Goal: Information Seeking & Learning: Learn about a topic

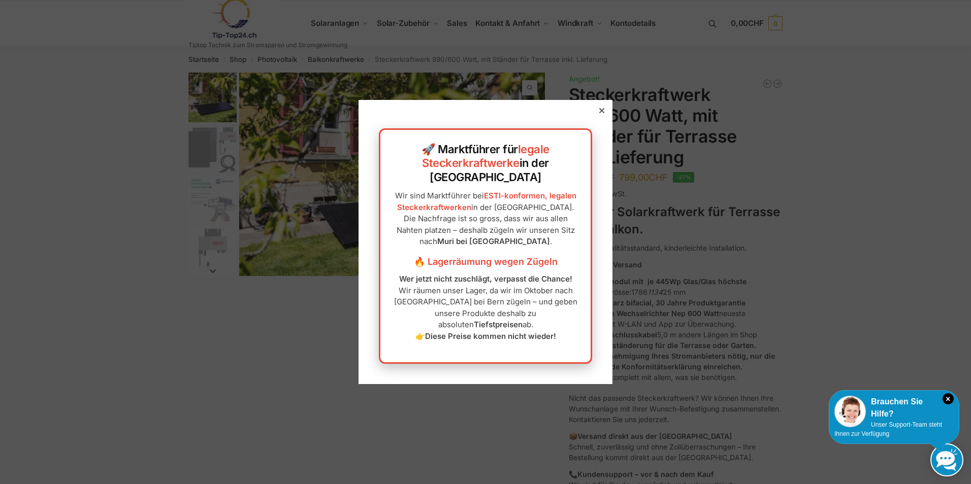
click at [599, 113] on icon at bounding box center [601, 110] width 5 height 5
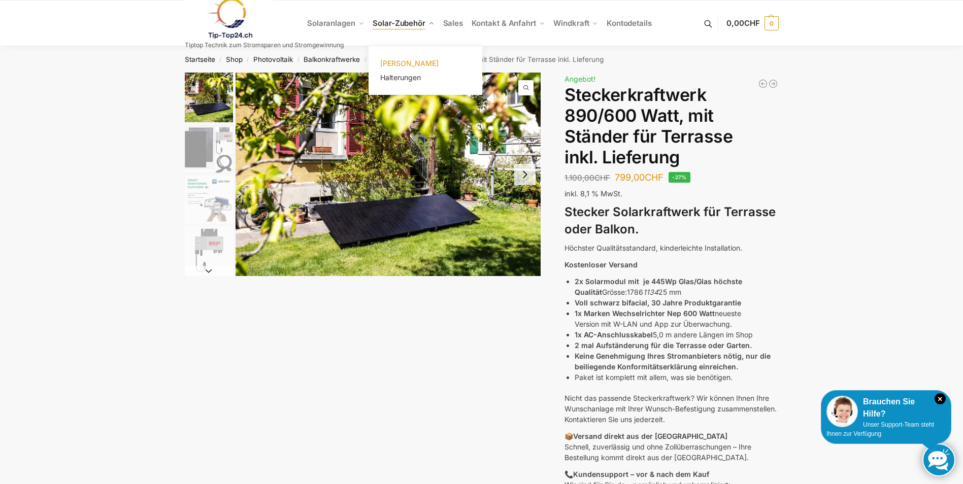
click at [400, 61] on span "[PERSON_NAME]" at bounding box center [409, 63] width 58 height 9
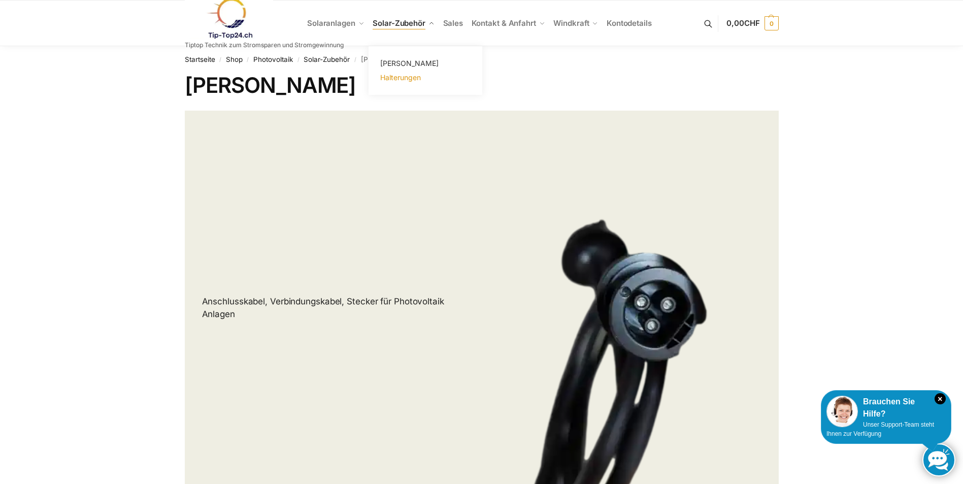
click at [403, 77] on span "Halterungen" at bounding box center [400, 77] width 41 height 9
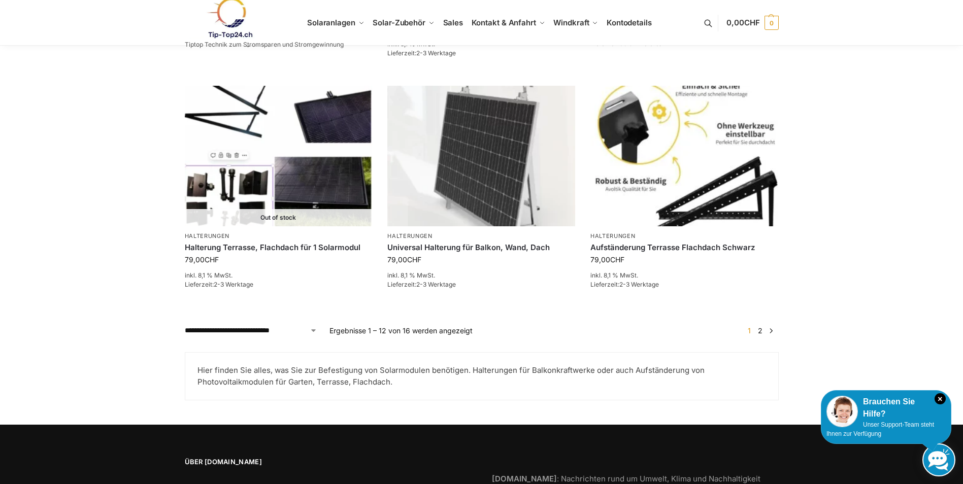
scroll to position [1117, 0]
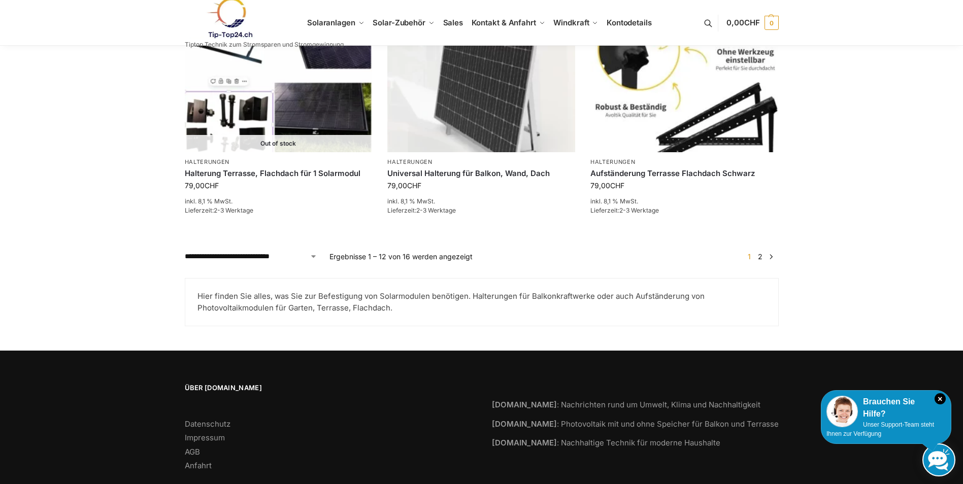
click at [763, 252] on link "2" at bounding box center [761, 256] width 10 height 9
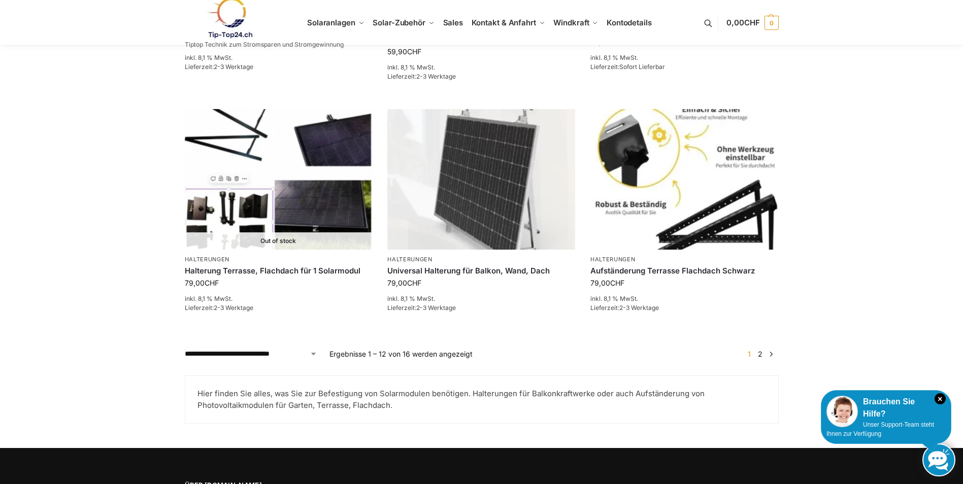
scroll to position [1016, 0]
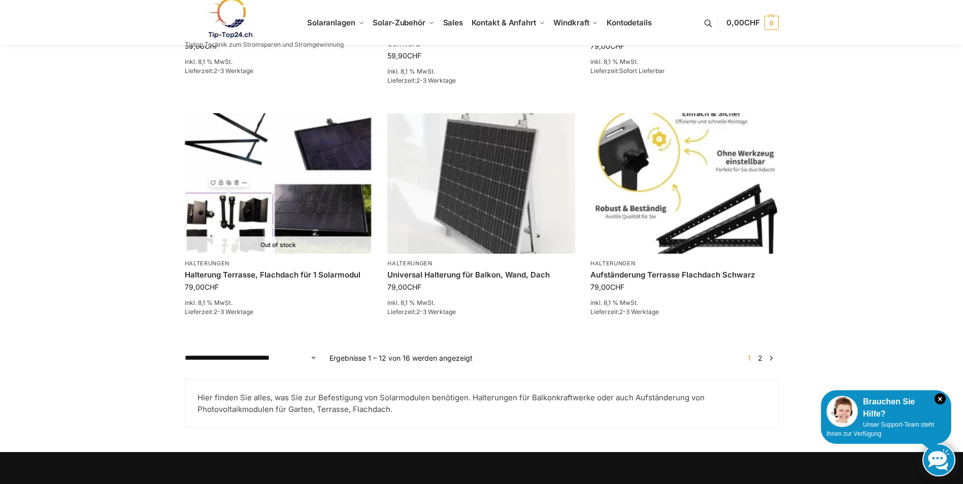
click at [337, 20] on link at bounding box center [264, 17] width 159 height 41
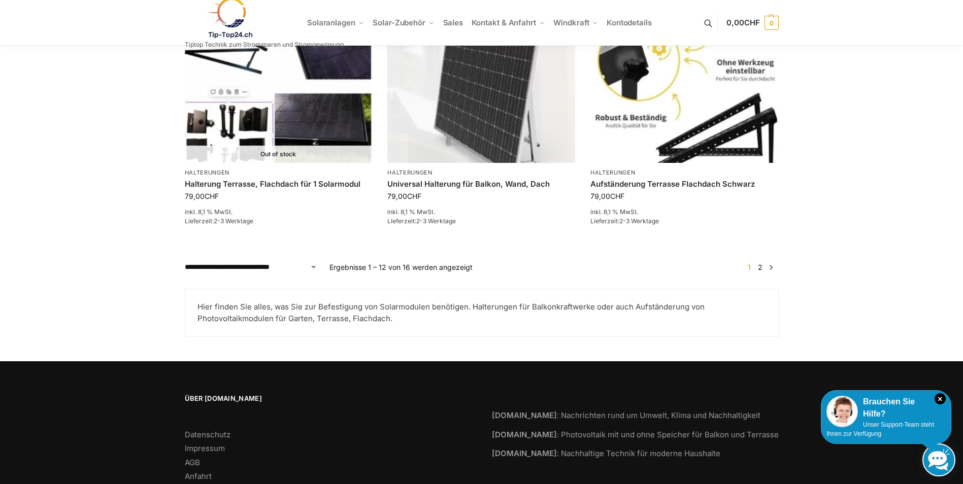
scroll to position [1117, 0]
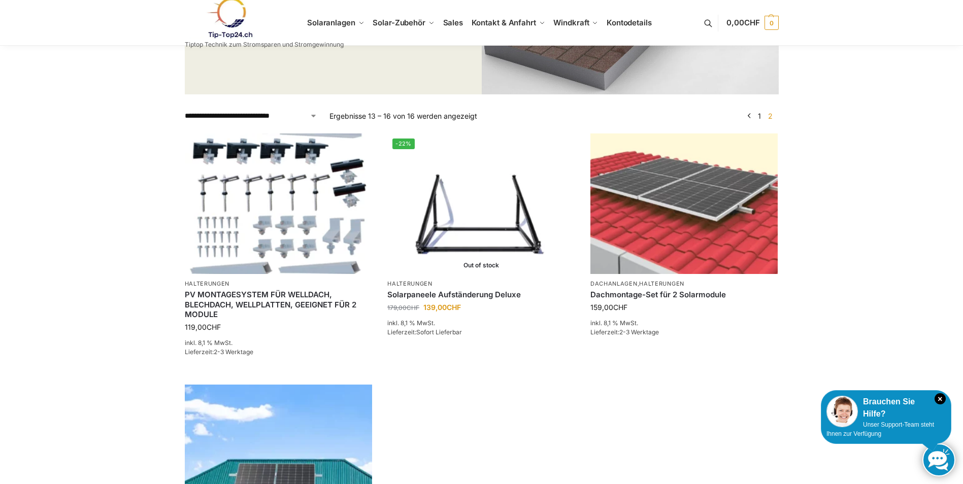
scroll to position [152, 0]
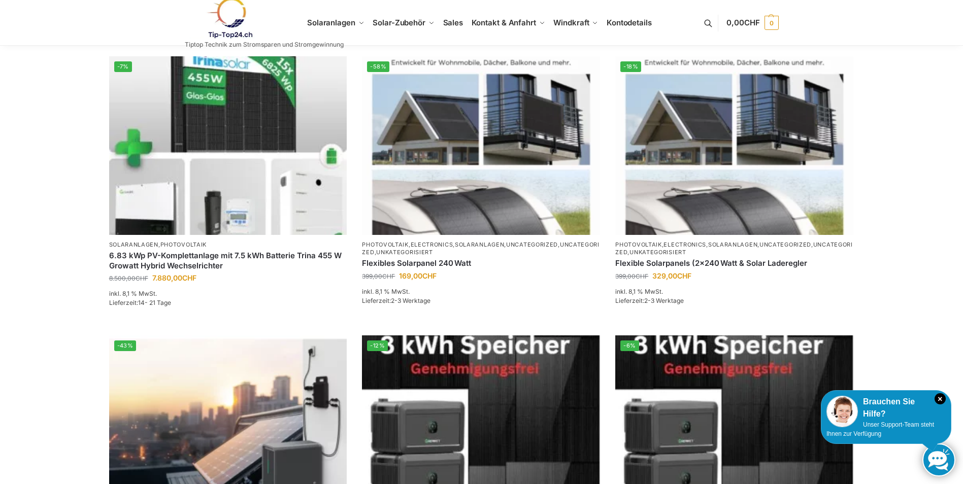
scroll to position [559, 0]
